Goal: Task Accomplishment & Management: Manage account settings

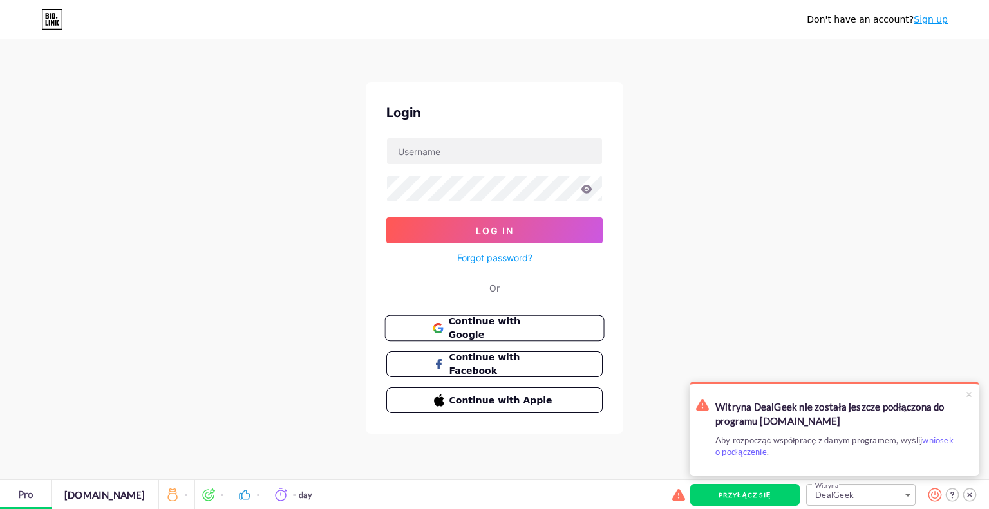
click at [489, 326] on span "Continue with Google" at bounding box center [501, 329] width 107 height 28
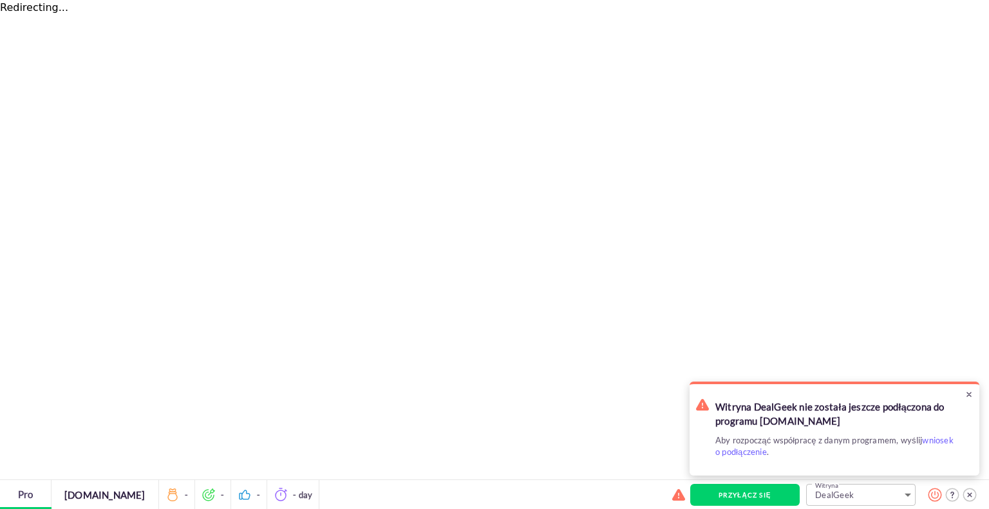
click at [969, 395] on div at bounding box center [968, 394] width 15 height 15
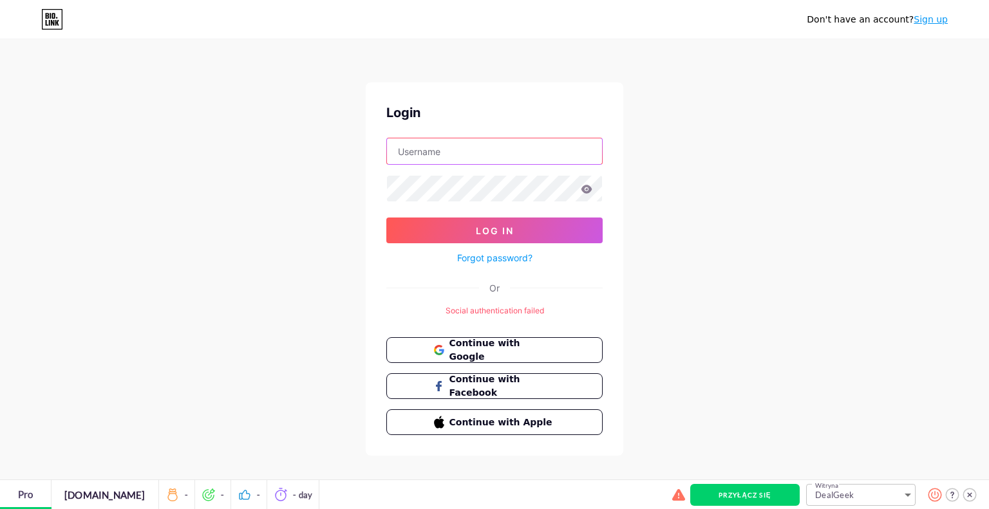
click at [477, 155] on input "text" at bounding box center [494, 151] width 215 height 26
click at [519, 348] on span "Continue with Google" at bounding box center [501, 351] width 107 height 28
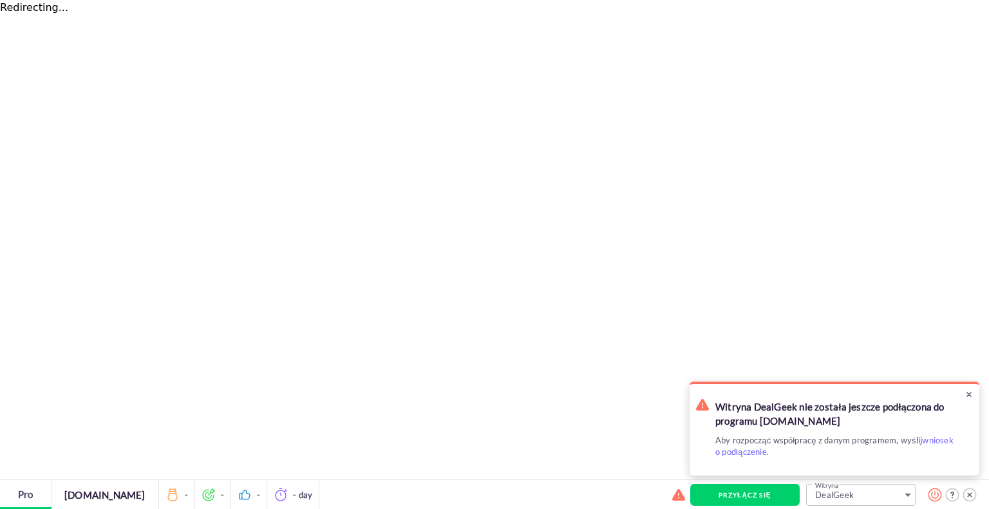
click at [969, 395] on div at bounding box center [968, 394] width 15 height 15
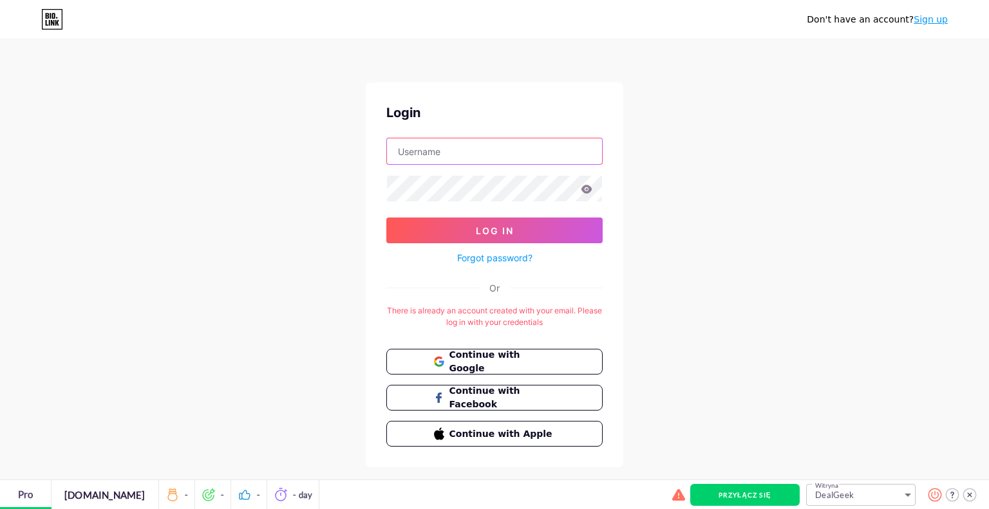
click at [517, 149] on input "text" at bounding box center [494, 151] width 215 height 26
type input "[EMAIL_ADDRESS][DOMAIN_NAME]"
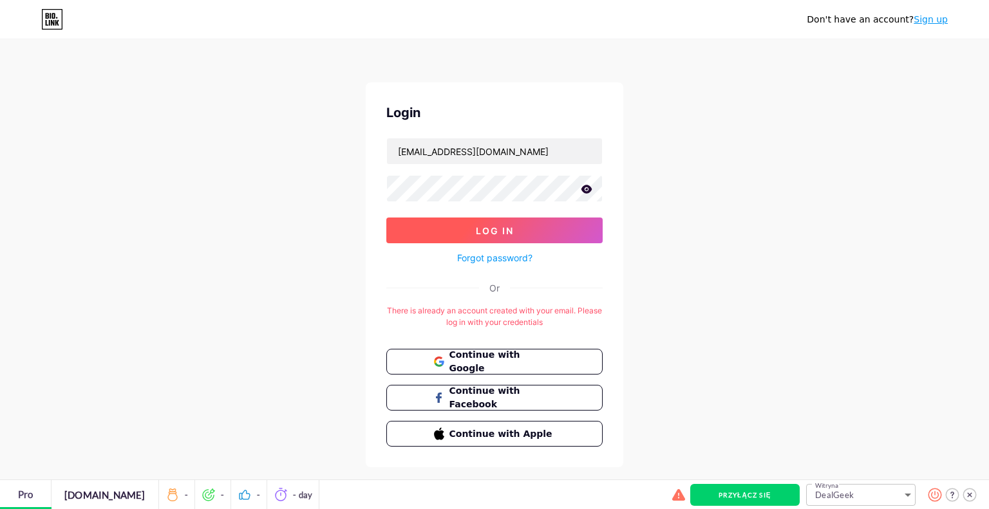
click at [517, 237] on button "Log In" at bounding box center [494, 231] width 216 height 26
